Goal: Information Seeking & Learning: Learn about a topic

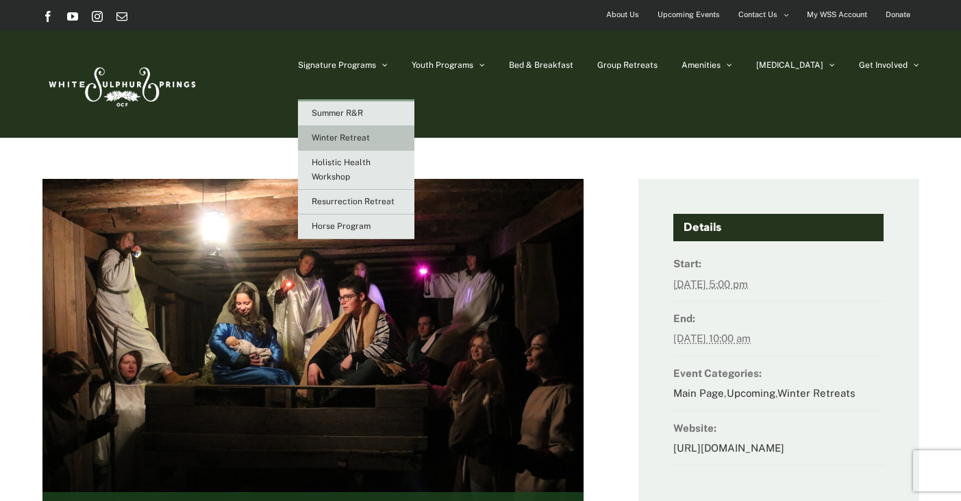
click at [370, 138] on span "Winter Retreat" at bounding box center [341, 138] width 58 height 10
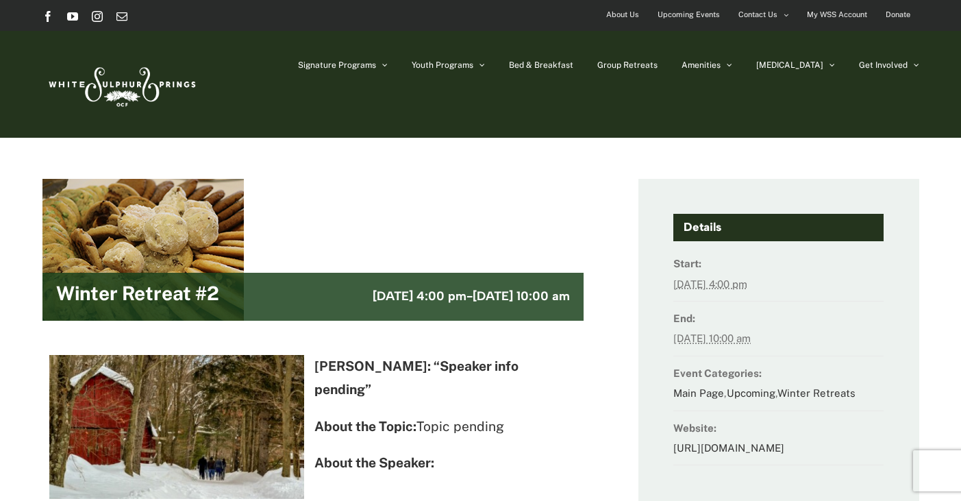
scroll to position [68, 0]
